Goal: Information Seeking & Learning: Learn about a topic

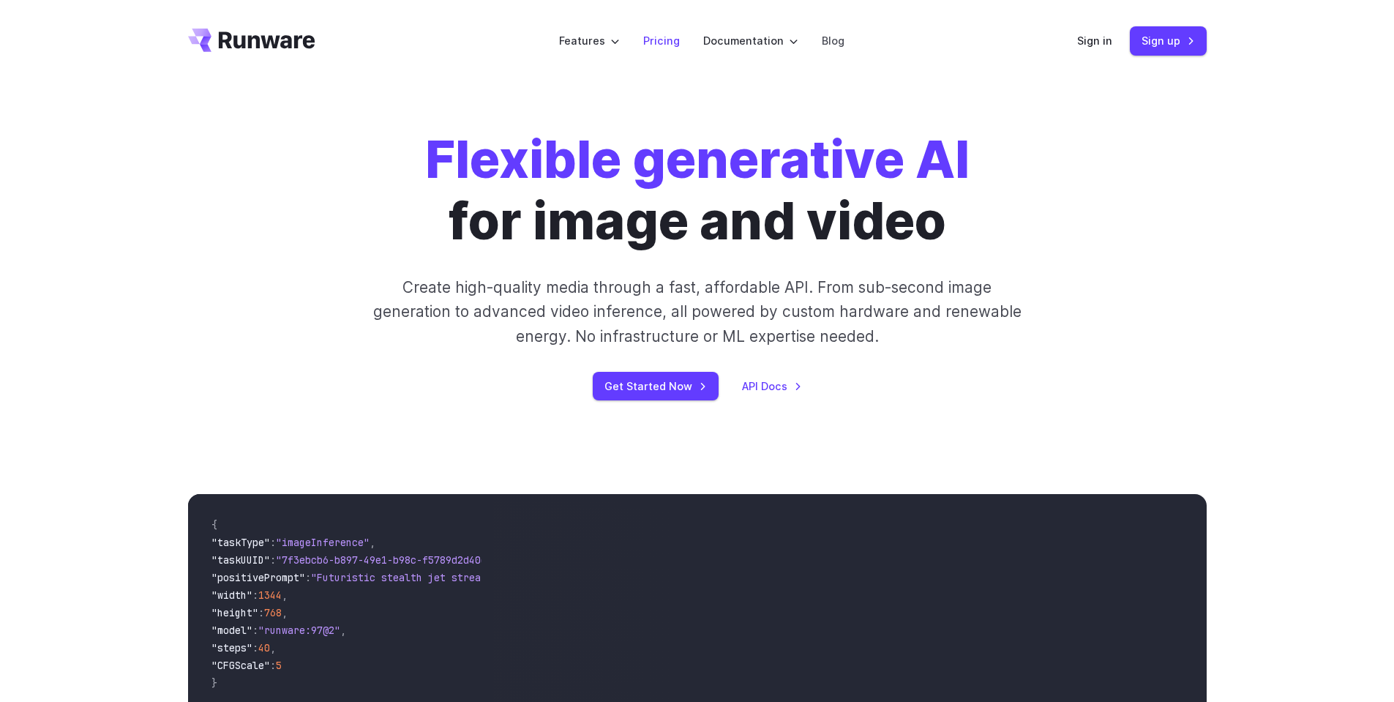
click at [661, 40] on link "Pricing" at bounding box center [661, 40] width 37 height 17
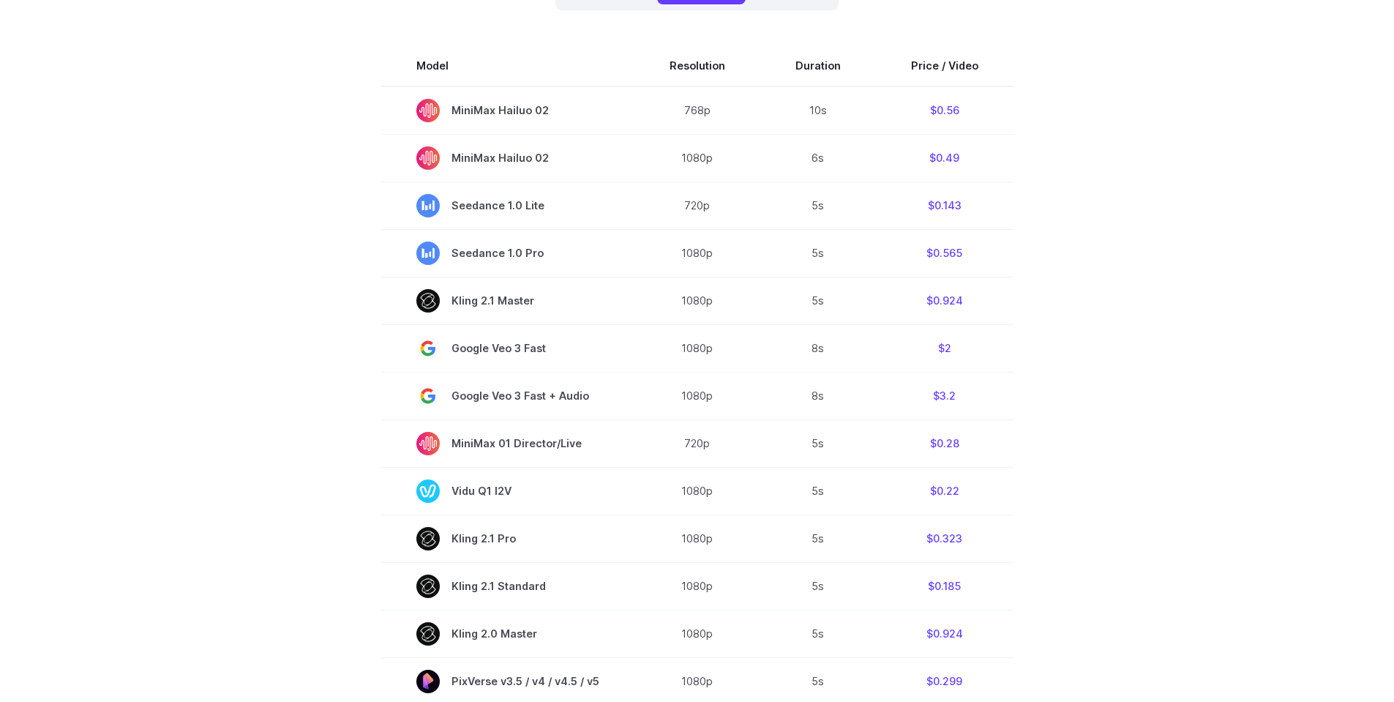
scroll to position [395, 0]
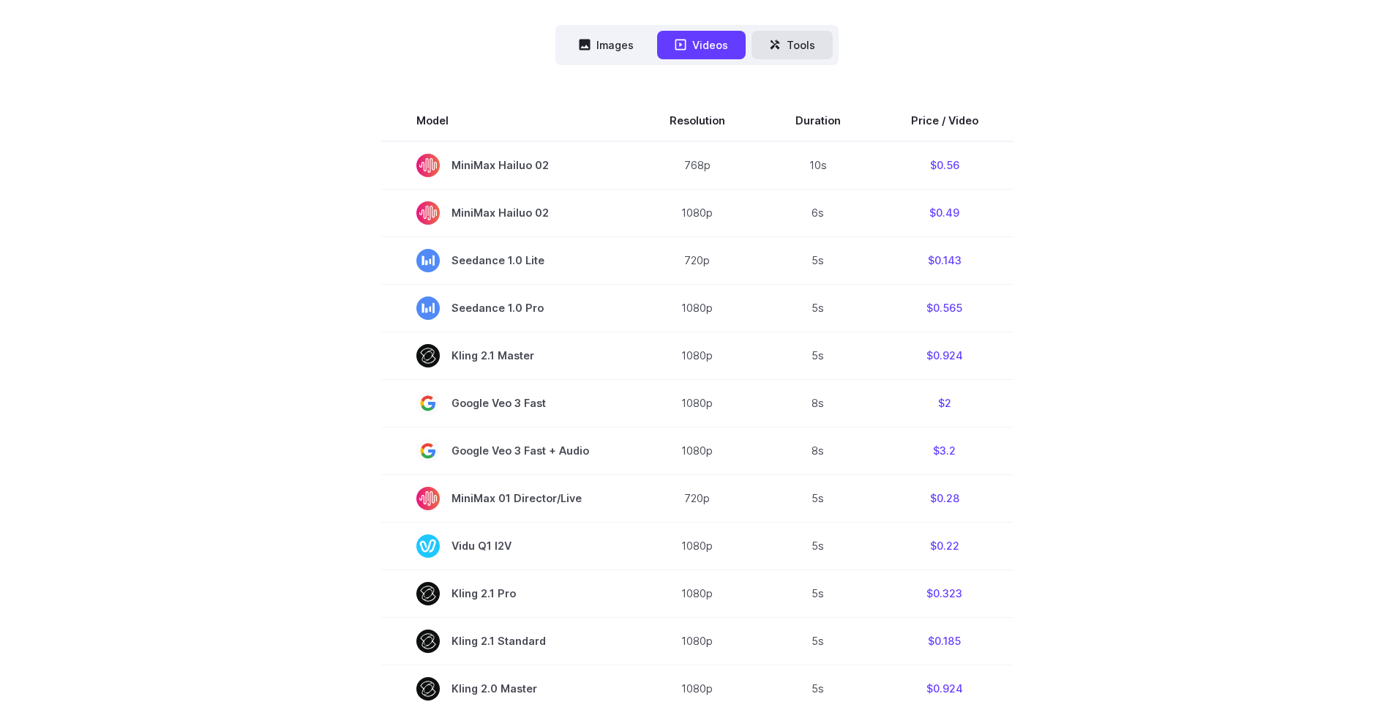
click at [798, 46] on button "Tools" at bounding box center [792, 45] width 81 height 29
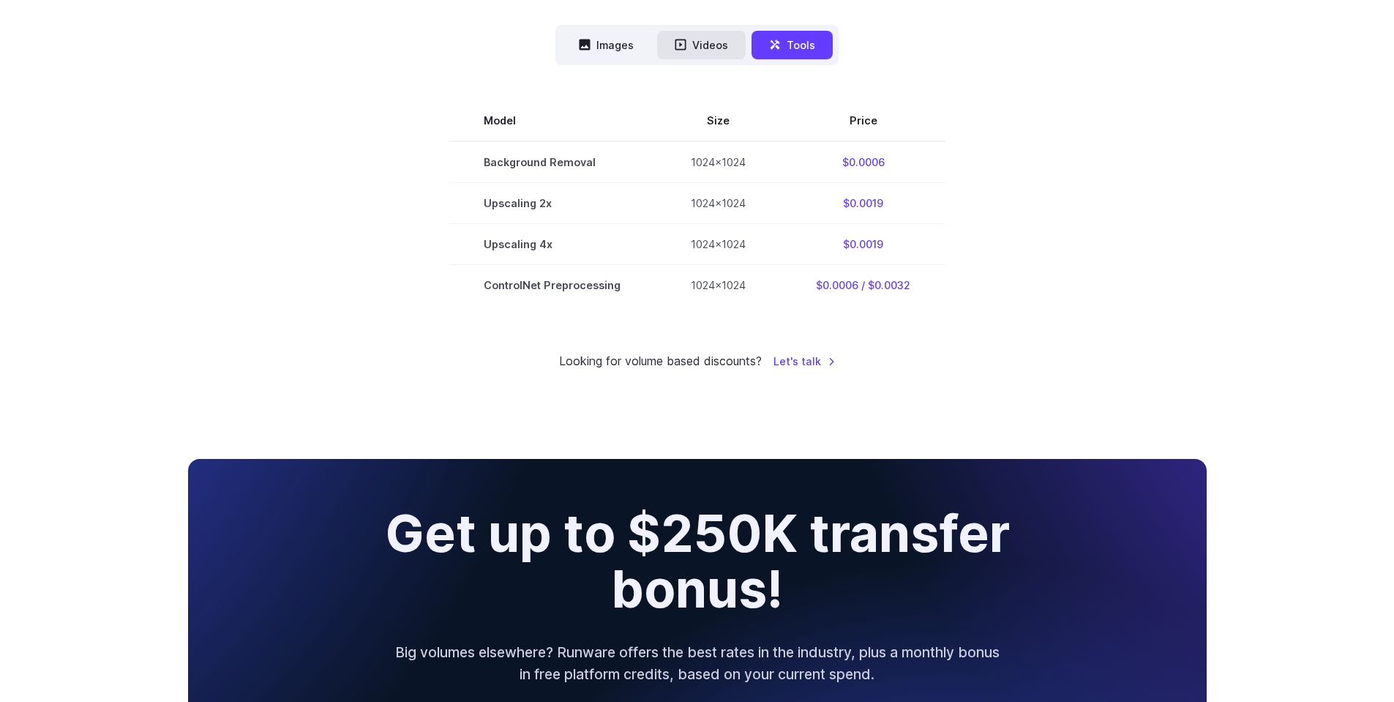
click at [691, 56] on button "Videos" at bounding box center [701, 45] width 89 height 29
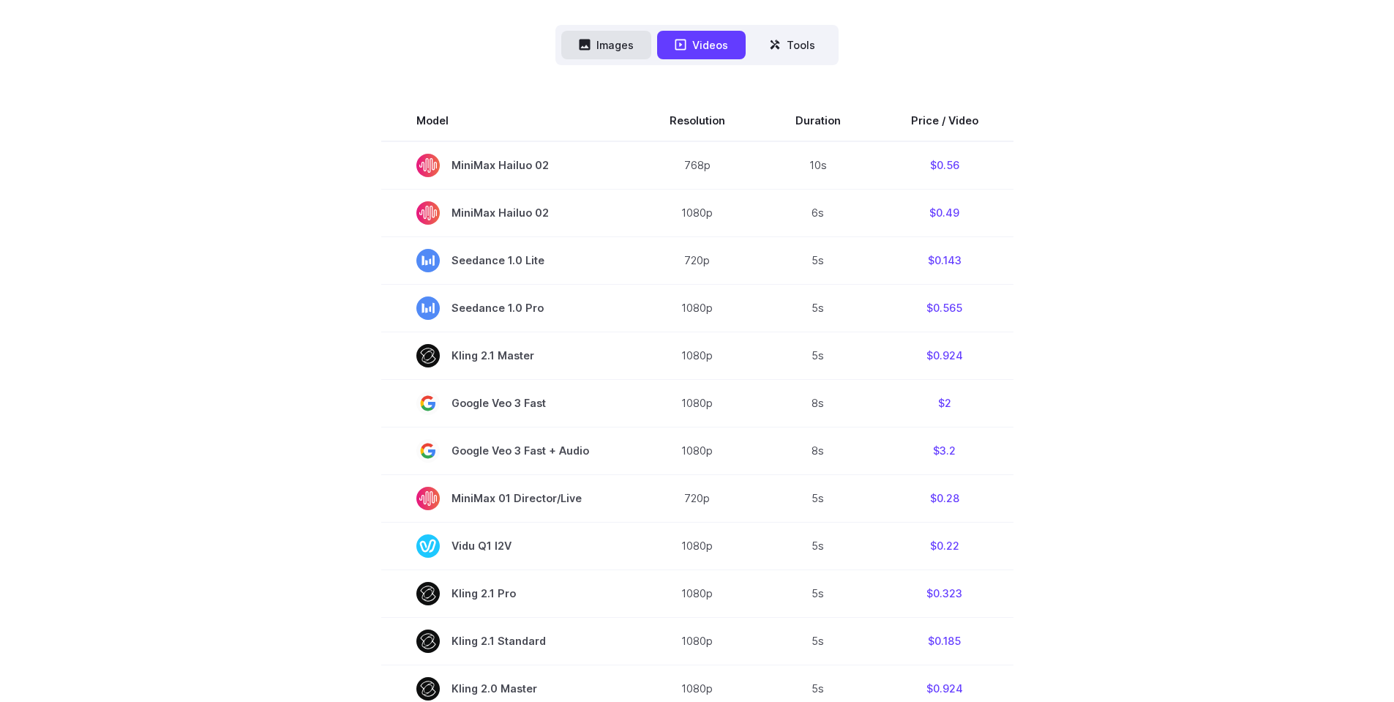
click at [590, 47] on icon at bounding box center [585, 45] width 11 height 11
click at [603, 48] on button "Images" at bounding box center [606, 45] width 90 height 29
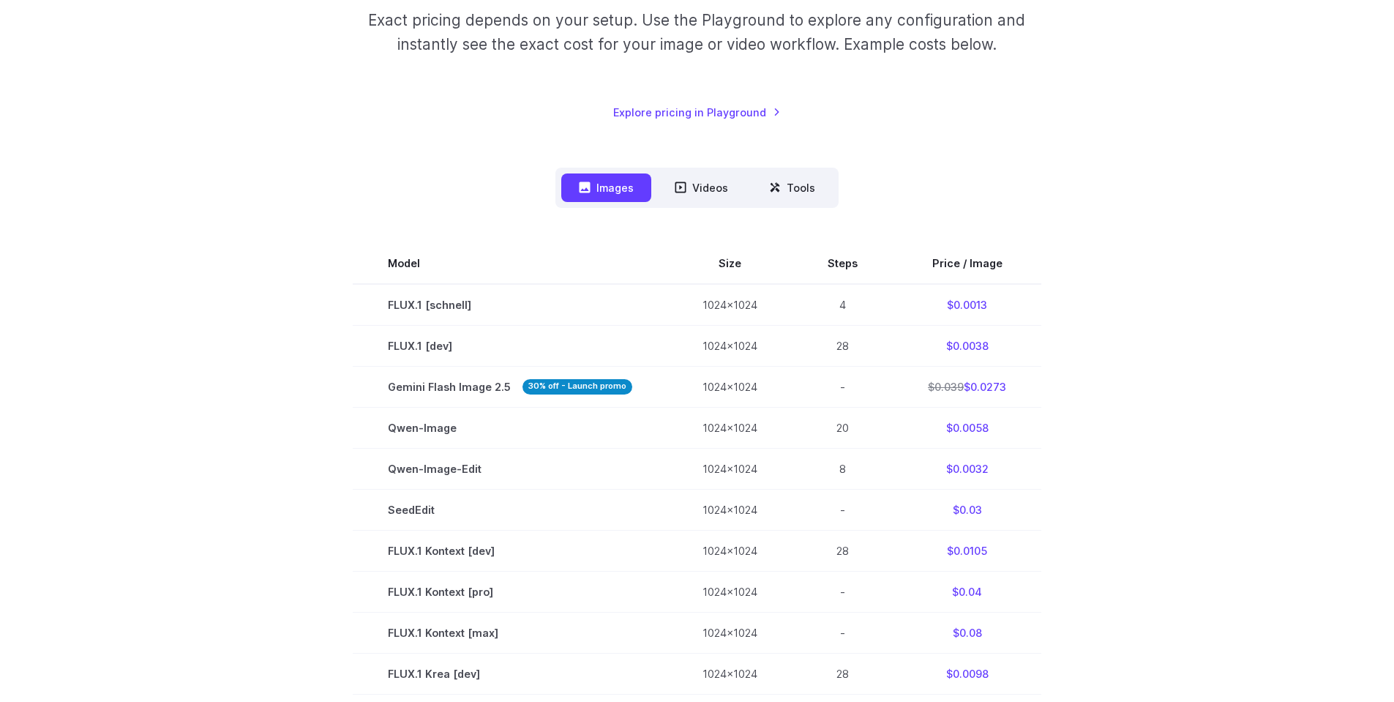
scroll to position [0, 0]
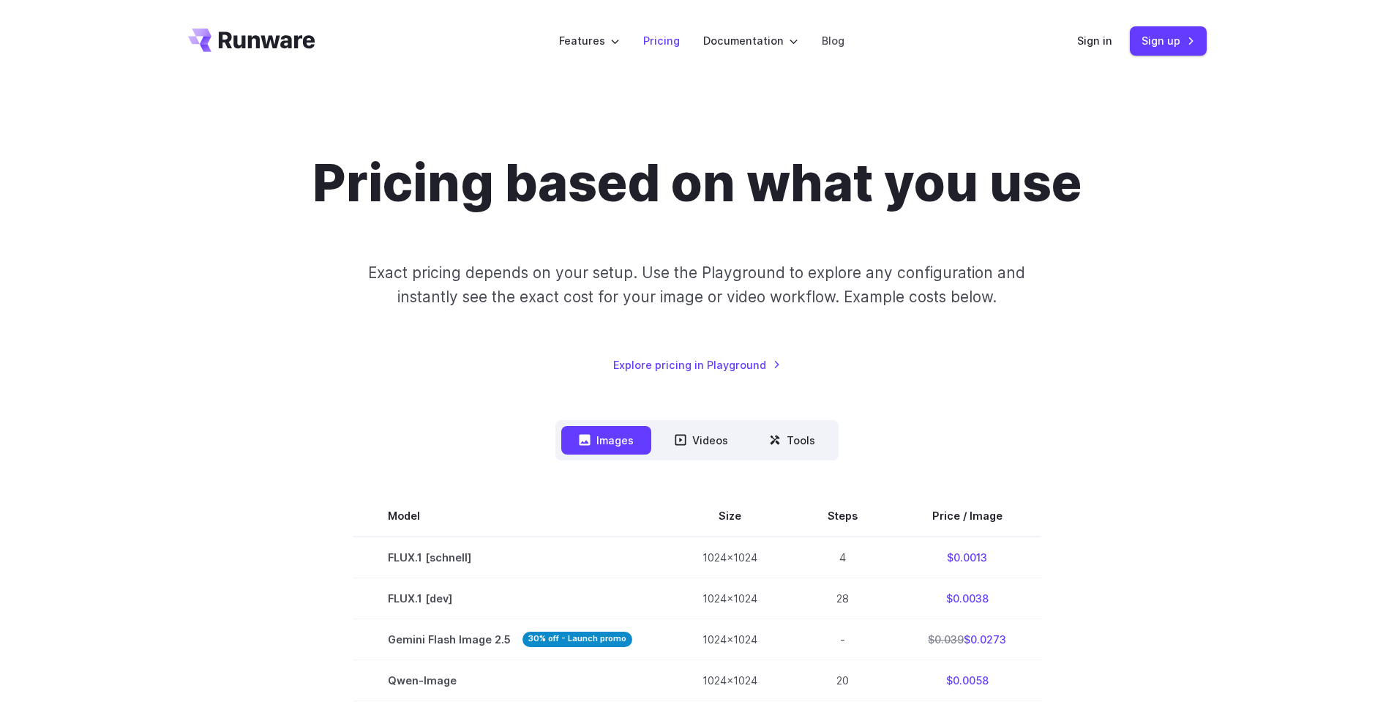
click at [662, 37] on link "Pricing" at bounding box center [661, 40] width 37 height 17
